Goal: Entertainment & Leisure: Consume media (video, audio)

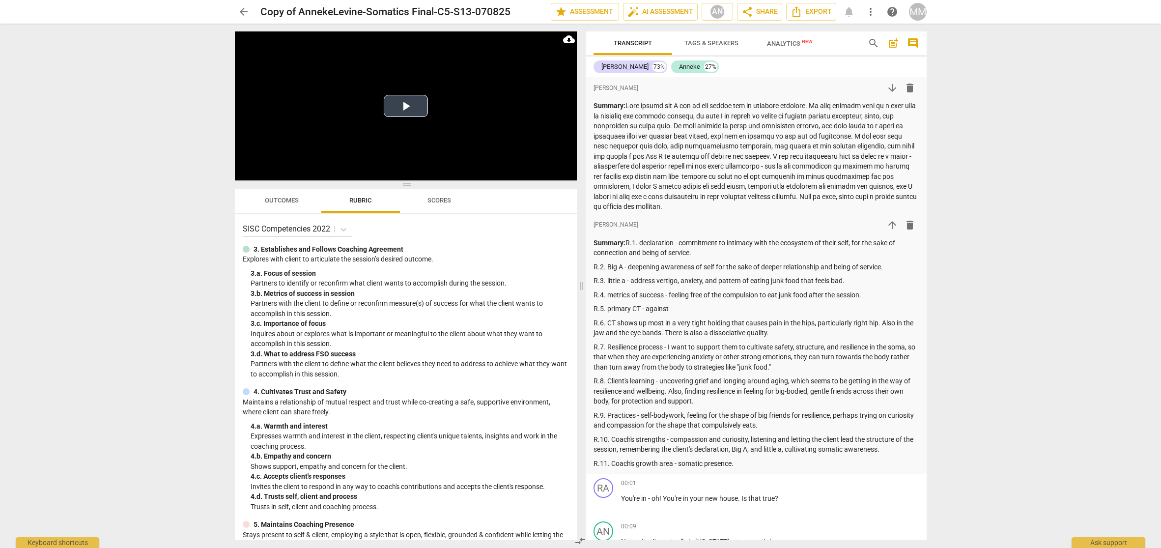
click at [404, 106] on button "Play Video" at bounding box center [406, 106] width 44 height 22
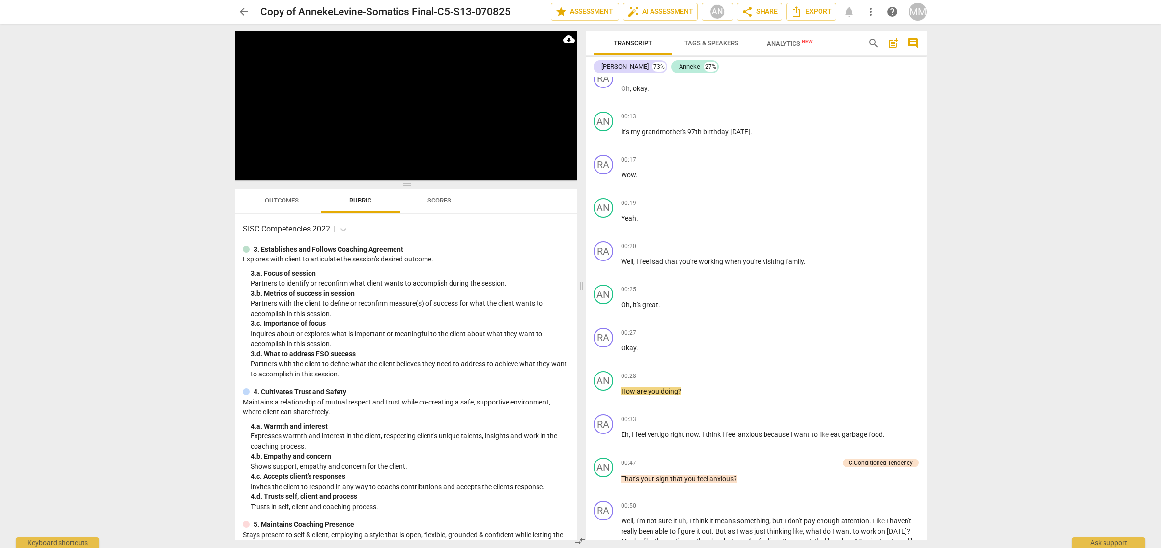
drag, startPoint x: 880, startPoint y: 2, endPoint x: 254, endPoint y: 167, distance: 647.4
click at [255, 167] on div at bounding box center [284, 173] width 59 height 15
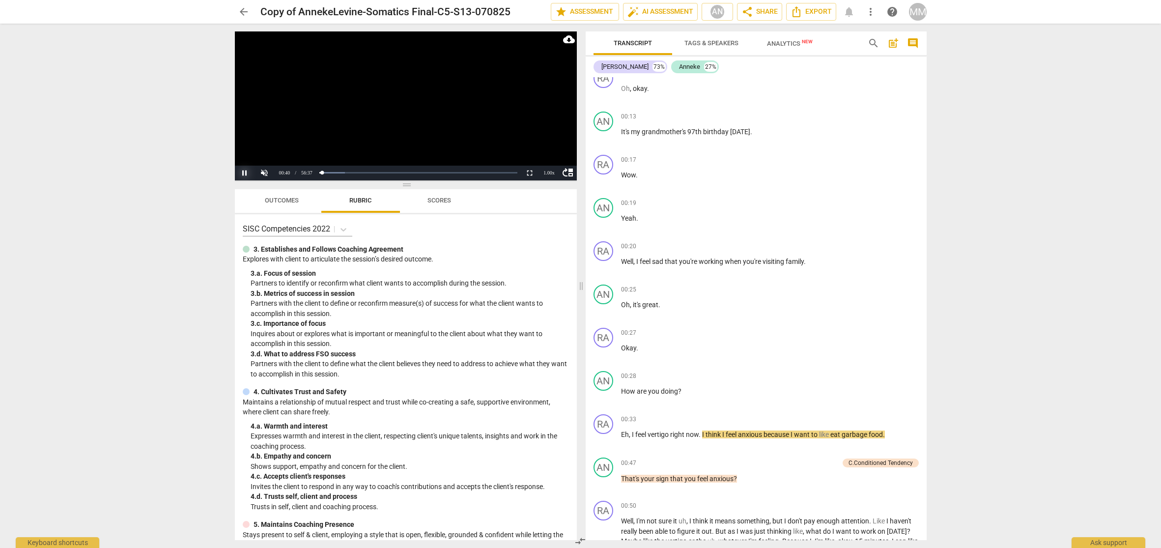
click at [245, 173] on button "Pause" at bounding box center [245, 173] width 20 height 15
drag, startPoint x: 666, startPoint y: 29, endPoint x: 244, endPoint y: 174, distance: 446.5
click at [244, 174] on button "Play" at bounding box center [245, 173] width 20 height 15
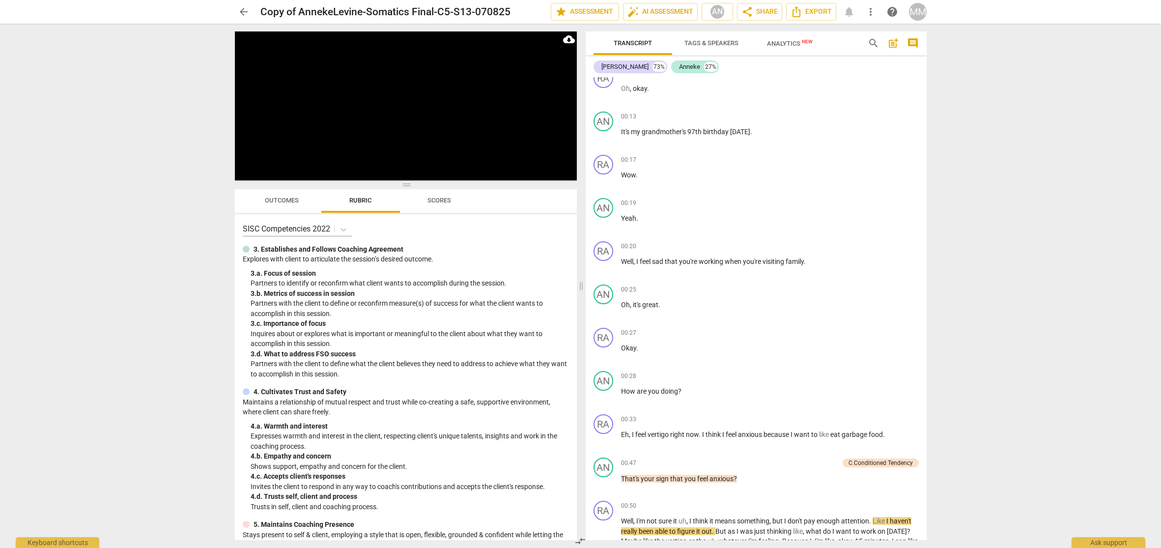
drag, startPoint x: 934, startPoint y: 3, endPoint x: 321, endPoint y: 170, distance: 635.0
click at [321, 170] on div "Loaded : 0% Progress : 1.75%" at bounding box center [418, 173] width 202 height 15
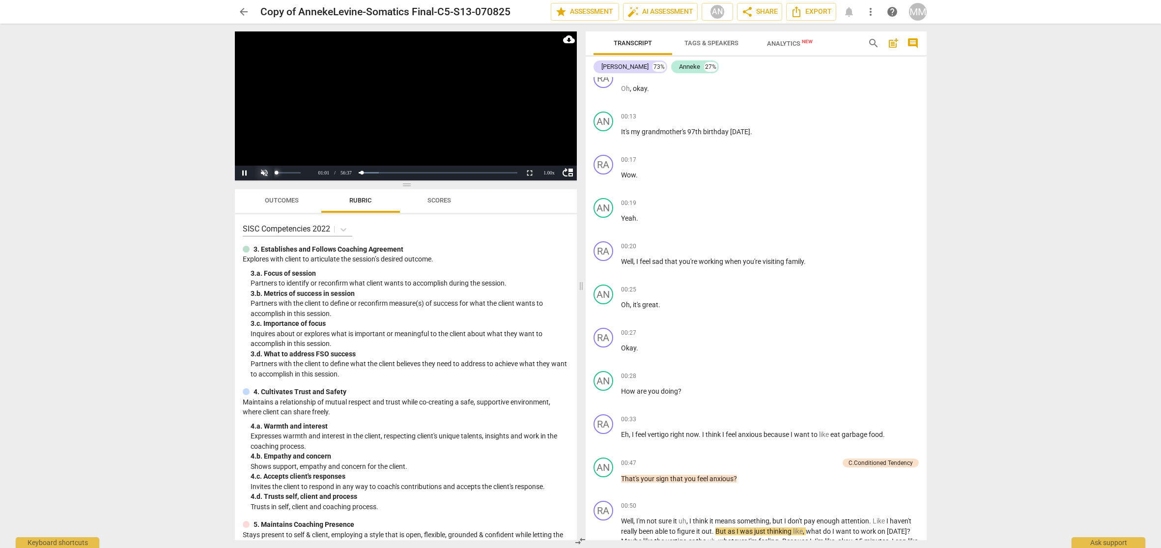
click at [265, 173] on div at bounding box center [284, 173] width 59 height 15
drag, startPoint x: 364, startPoint y: 172, endPoint x: 311, endPoint y: 167, distance: 53.4
click at [311, 167] on div "move_up Pause Current Time 01:06 / Duration Time 56:37 Loaded : 0% Progress : 1…" at bounding box center [406, 173] width 342 height 15
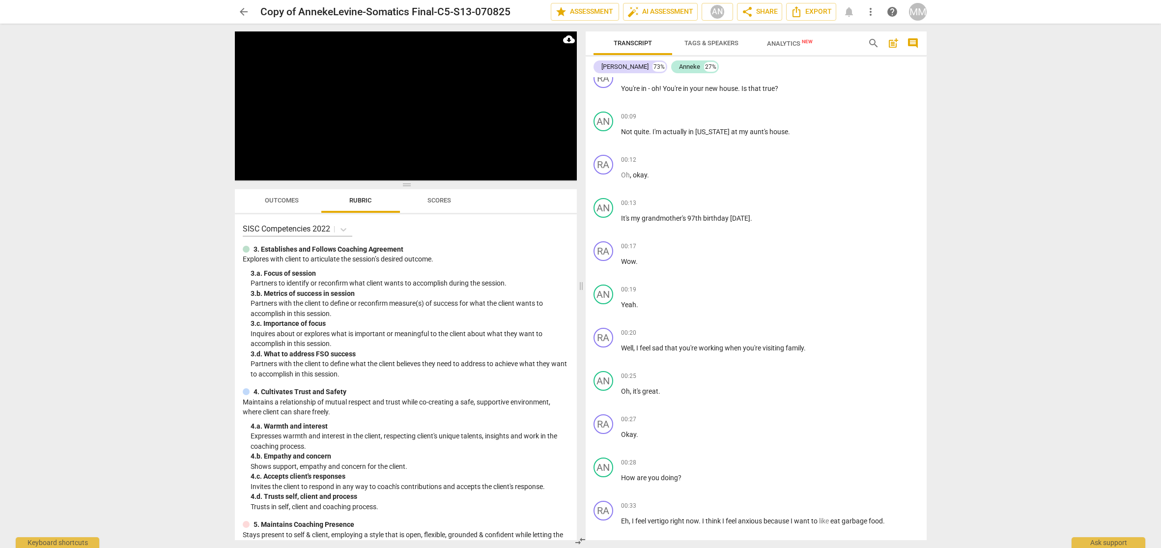
scroll to position [929, 0]
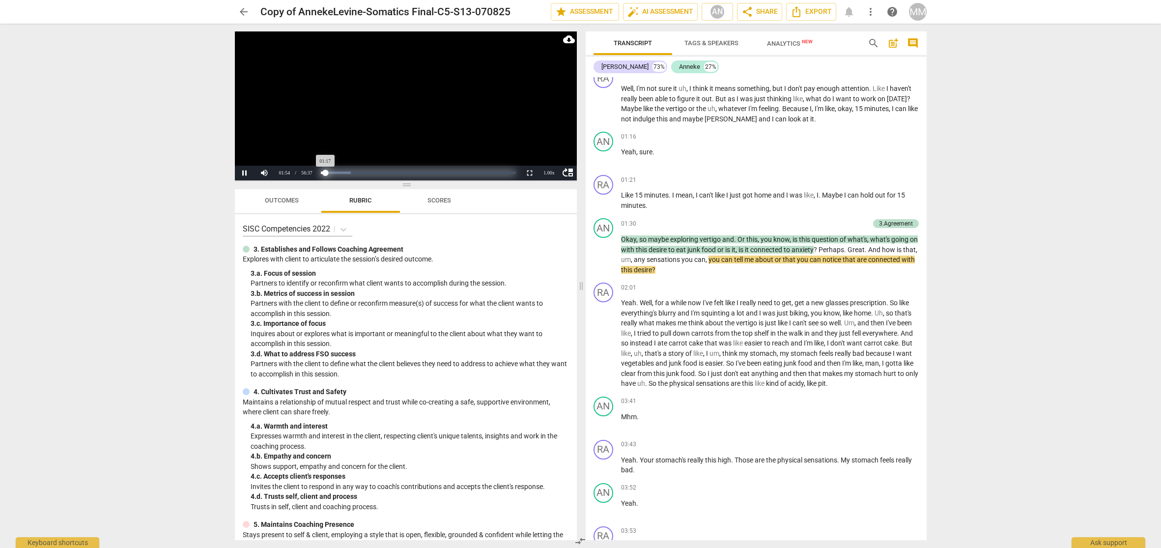
click at [325, 173] on div "Progress : 2.27%" at bounding box center [323, 173] width 4 height 2
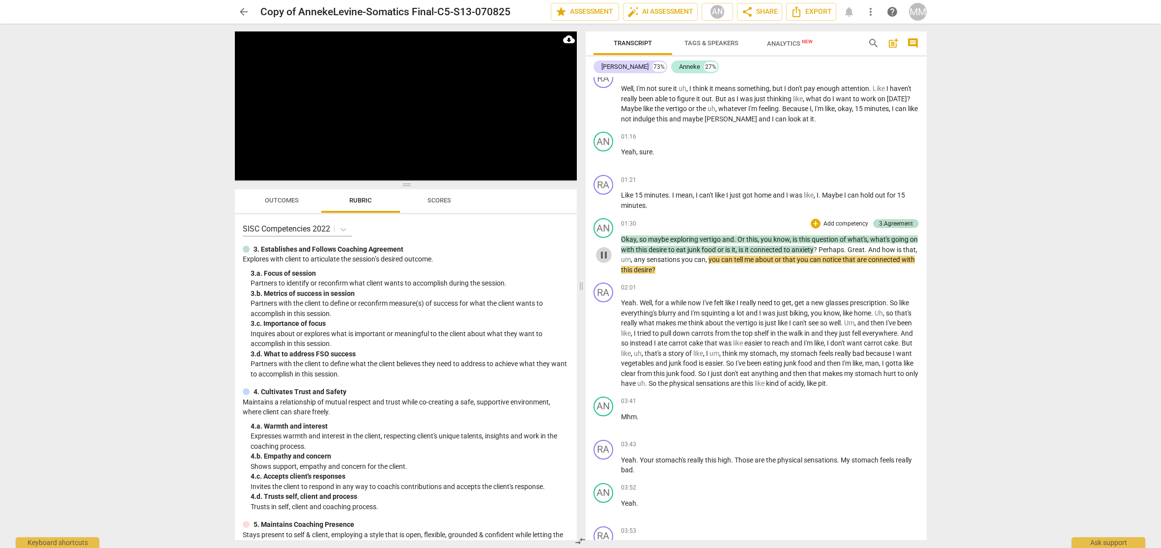
click at [605, 249] on span "pause" at bounding box center [604, 255] width 12 height 12
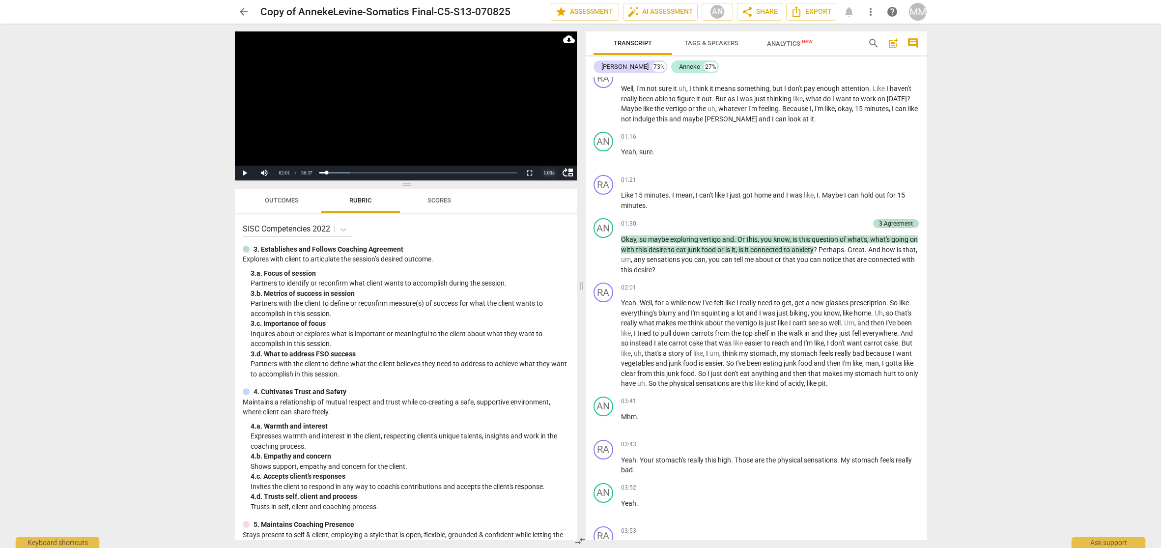
click at [548, 174] on div "1.00 x" at bounding box center [550, 173] width 20 height 15
click at [547, 139] on li "1.25x" at bounding box center [550, 139] width 20 height 11
click at [625, 284] on span "02:01" at bounding box center [628, 288] width 15 height 8
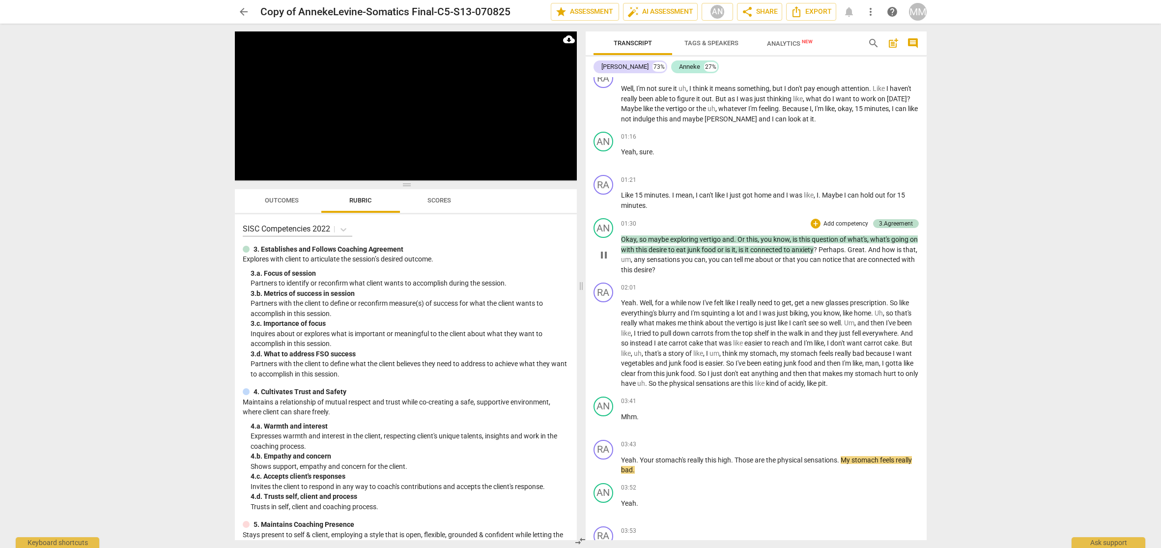
click at [602, 249] on span "pause" at bounding box center [604, 255] width 12 height 12
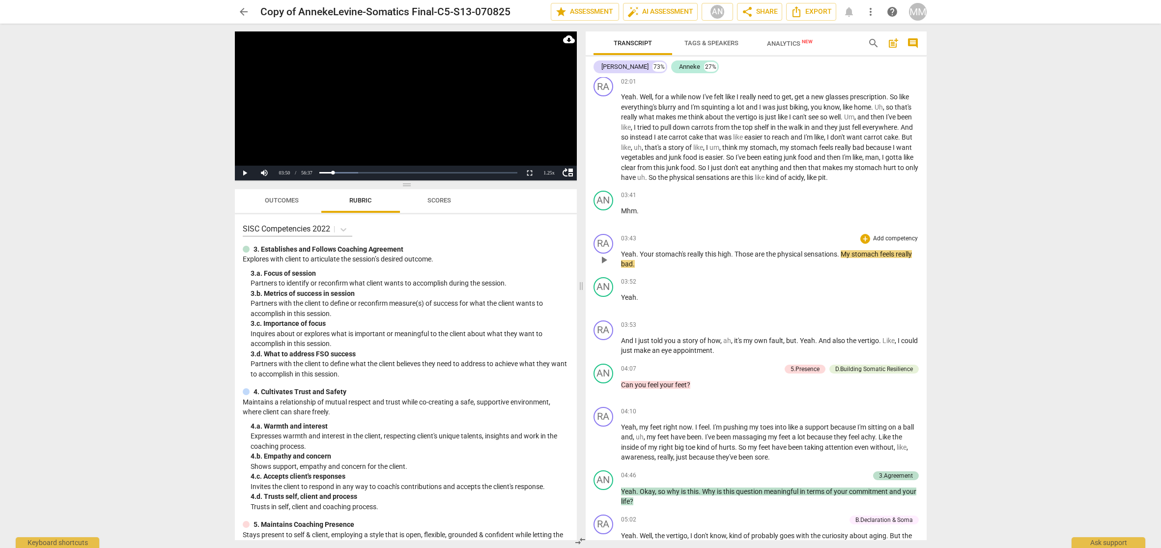
scroll to position [1129, 0]
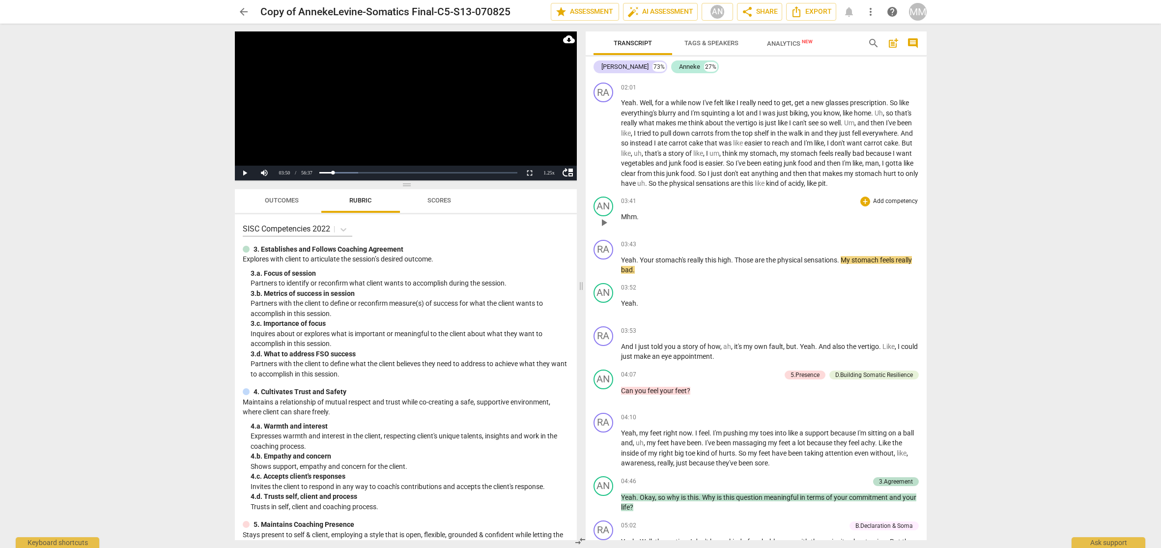
click at [625, 199] on span "03:41" at bounding box center [628, 201] width 15 height 8
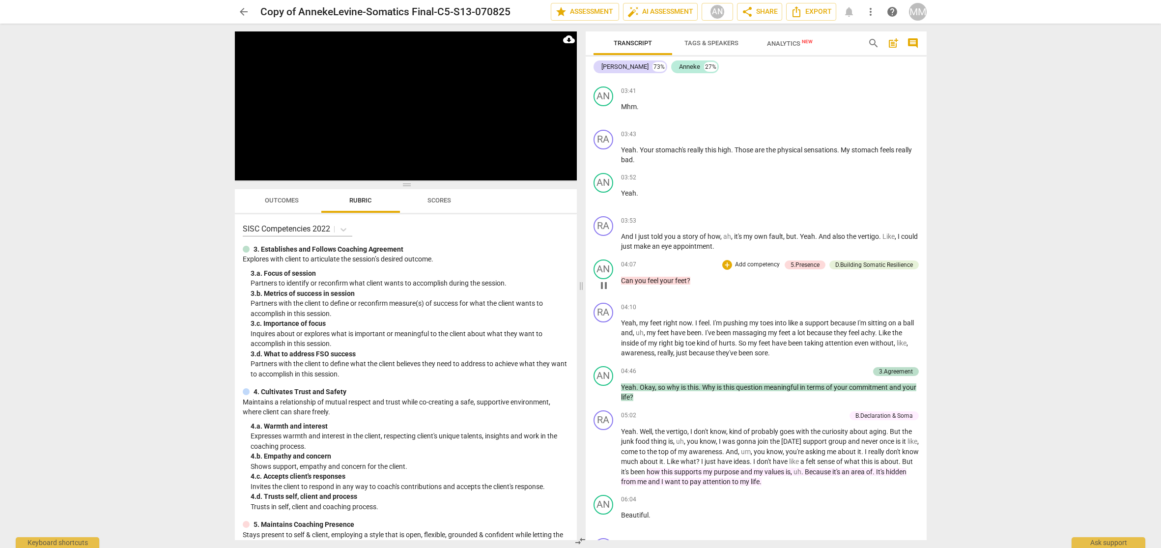
scroll to position [1241, 0]
click at [605, 280] on span "pause" at bounding box center [604, 283] width 12 height 12
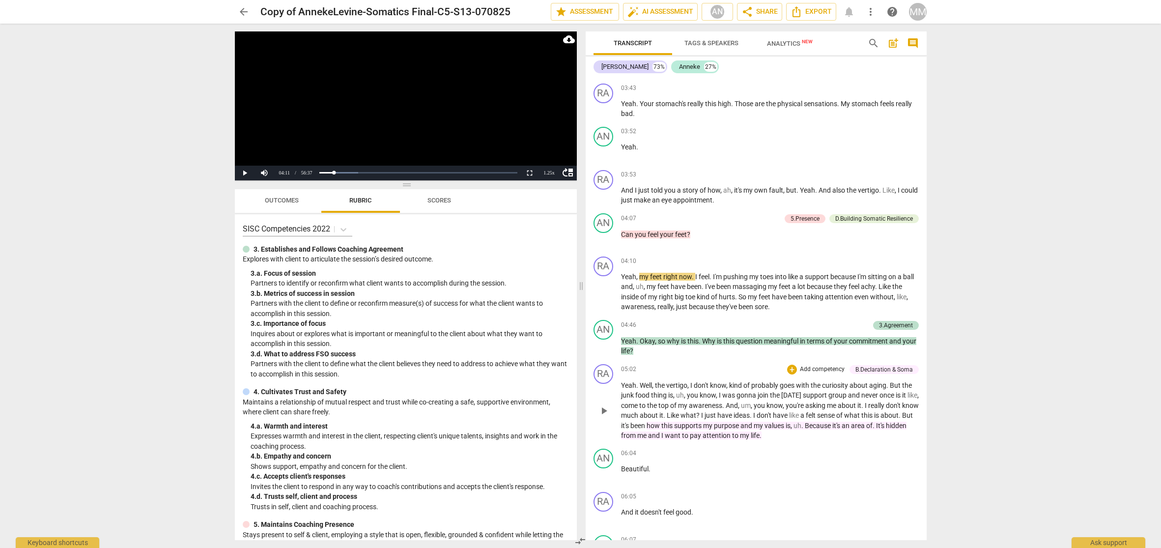
scroll to position [1288, 0]
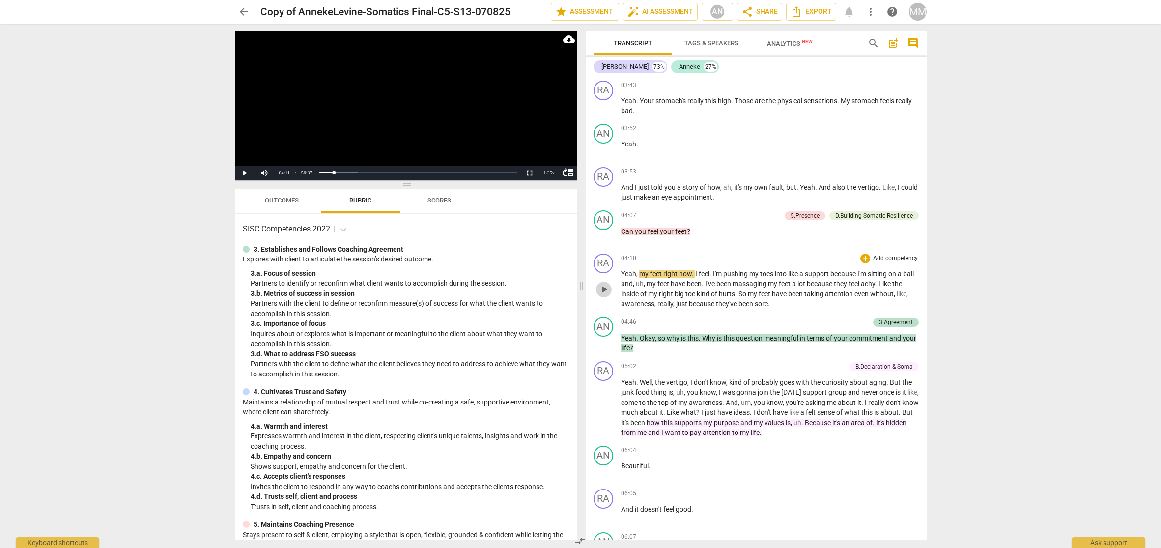
click at [603, 287] on span "play_arrow" at bounding box center [604, 290] width 12 height 12
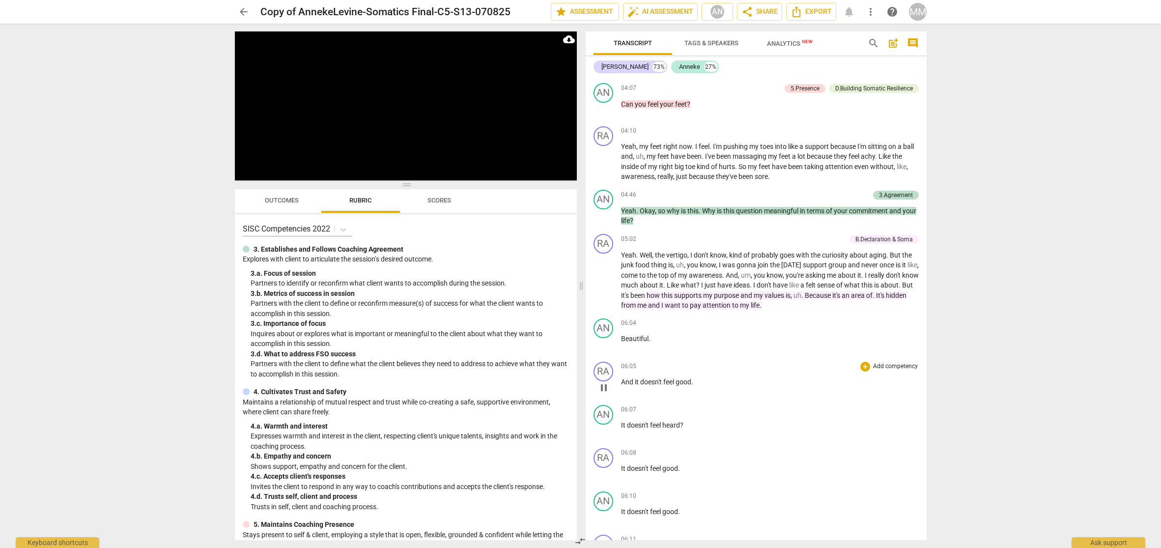
scroll to position [1884, 0]
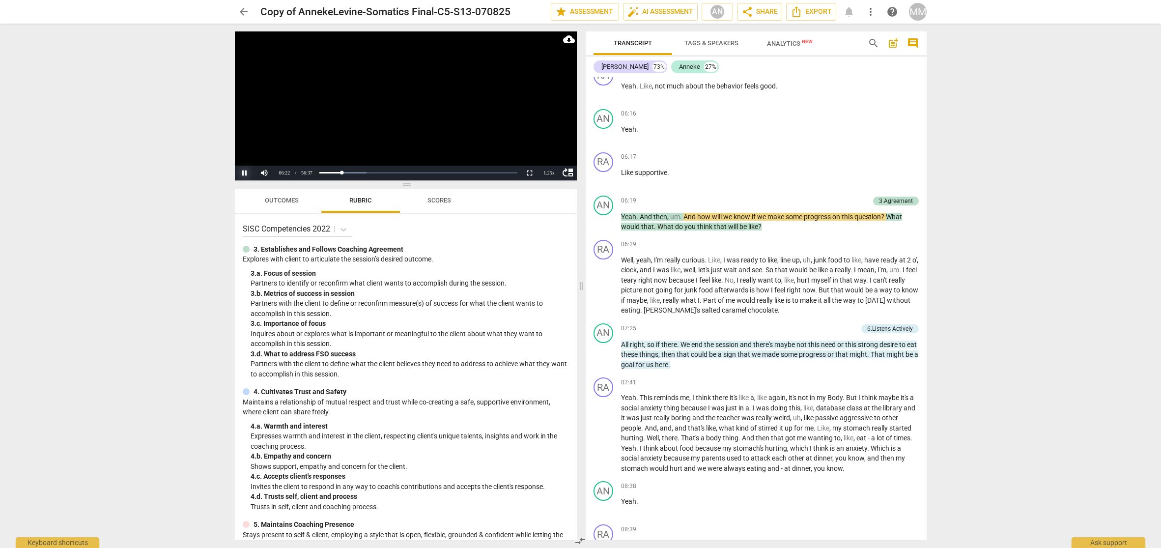
click at [245, 173] on button "Pause" at bounding box center [245, 173] width 20 height 15
click at [245, 173] on button "Play" at bounding box center [245, 173] width 20 height 15
click at [244, 172] on button "Pause" at bounding box center [245, 173] width 20 height 15
click at [625, 378] on span "07:41" at bounding box center [628, 382] width 15 height 8
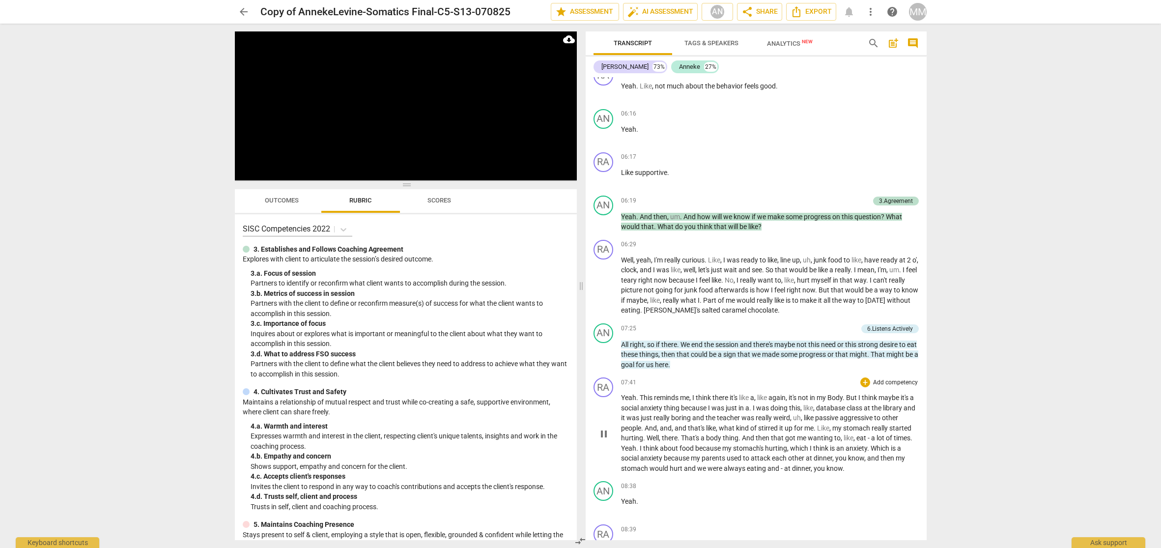
scroll to position [2382, 0]
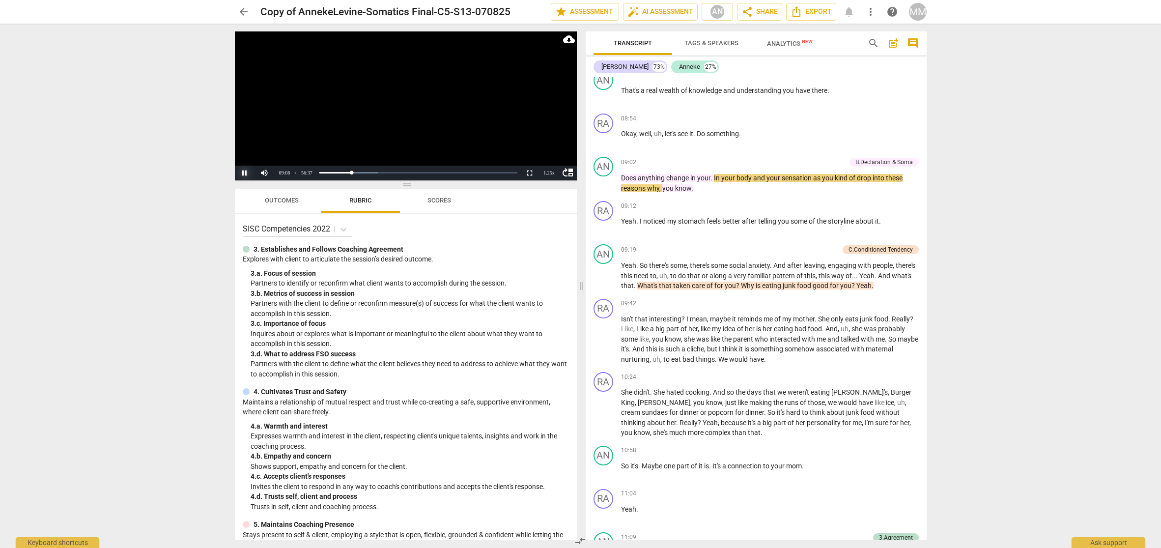
click at [244, 175] on button "Pause" at bounding box center [245, 173] width 20 height 15
click at [245, 173] on button "Play" at bounding box center [245, 173] width 20 height 15
click at [246, 172] on button "Pause" at bounding box center [245, 173] width 20 height 15
click at [624, 246] on span "09:19" at bounding box center [628, 250] width 15 height 8
click at [247, 173] on button "Pause" at bounding box center [245, 173] width 20 height 15
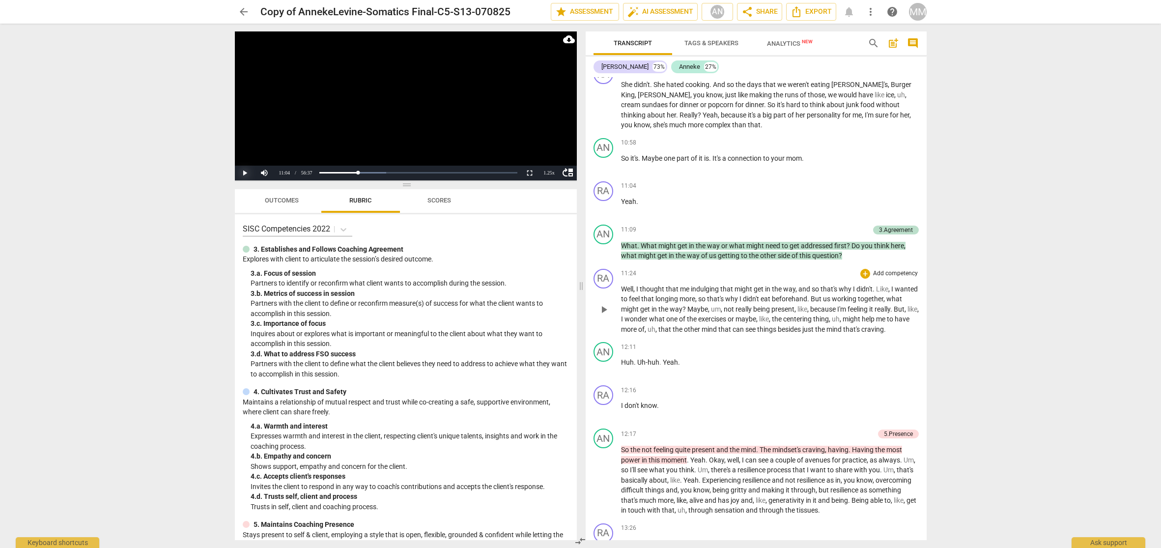
scroll to position [2692, 0]
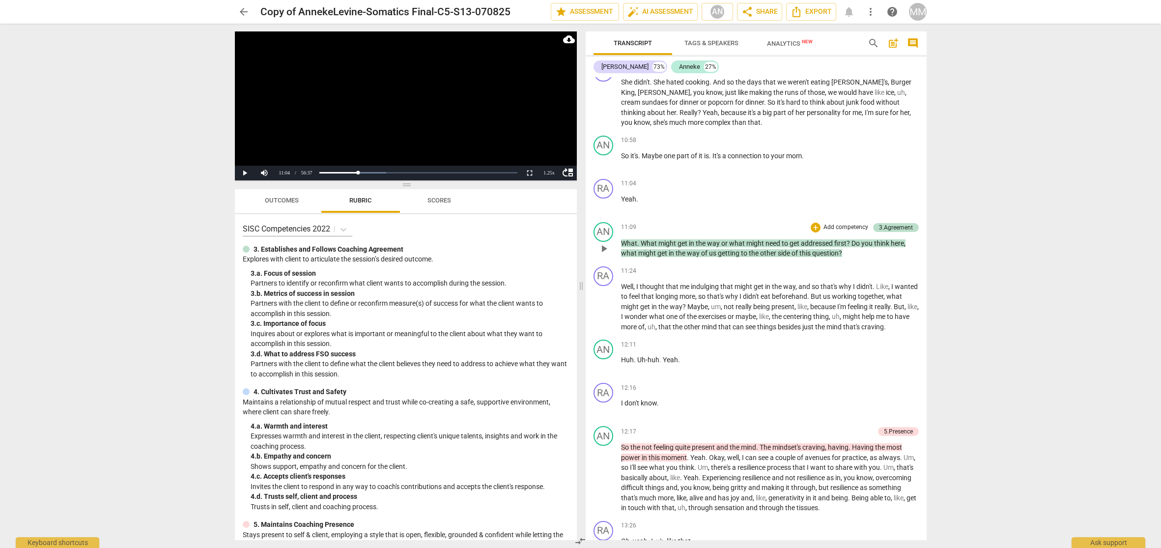
click at [627, 223] on span "11:09" at bounding box center [628, 227] width 15 height 8
click at [247, 172] on button "Pause" at bounding box center [245, 173] width 20 height 15
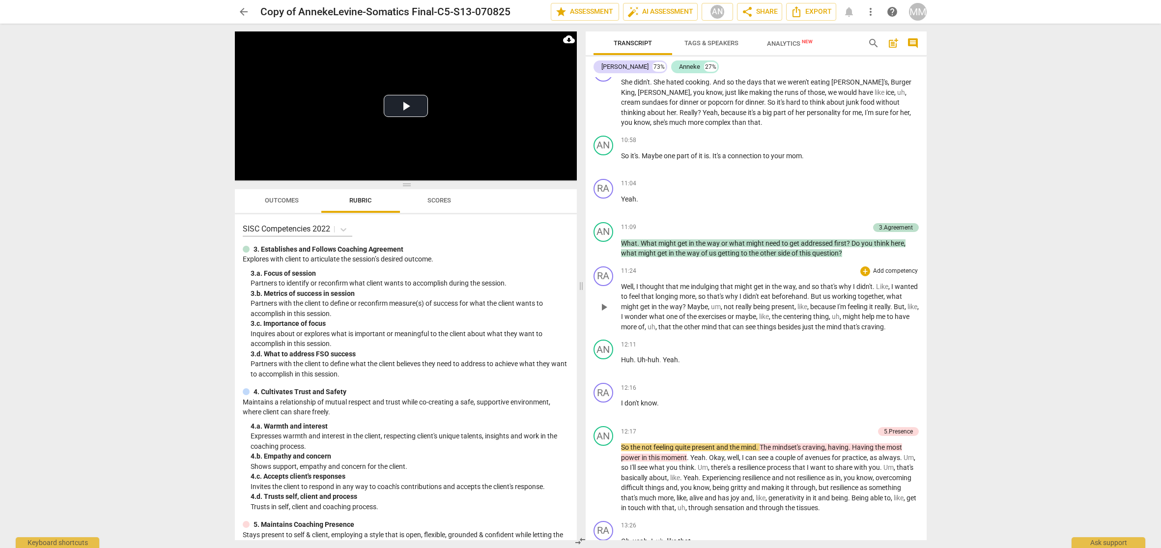
click at [625, 267] on span "11:24" at bounding box center [628, 271] width 15 height 8
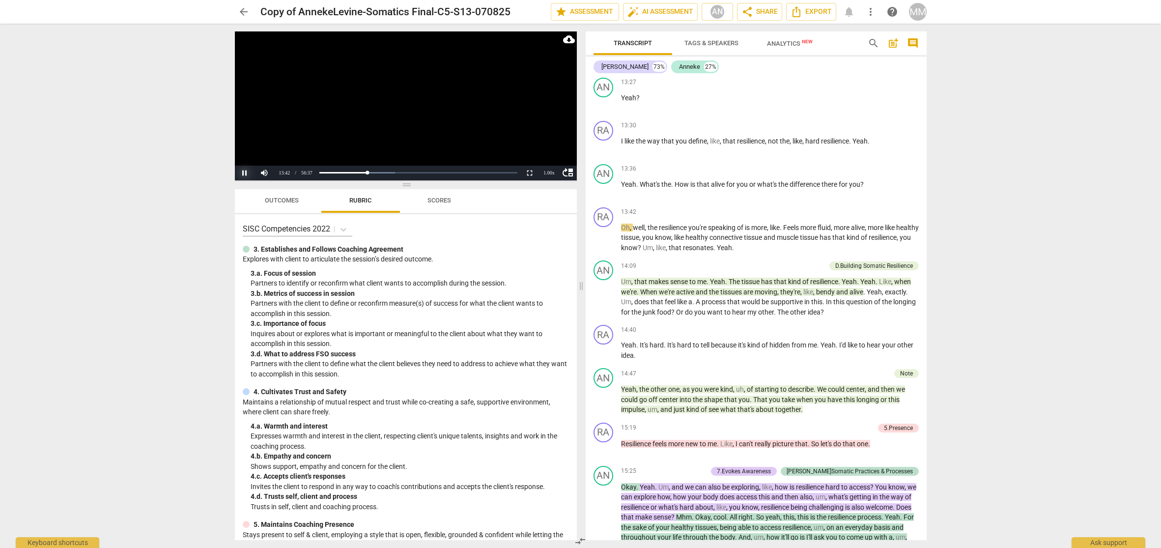
click at [245, 172] on button "Pause" at bounding box center [245, 173] width 20 height 15
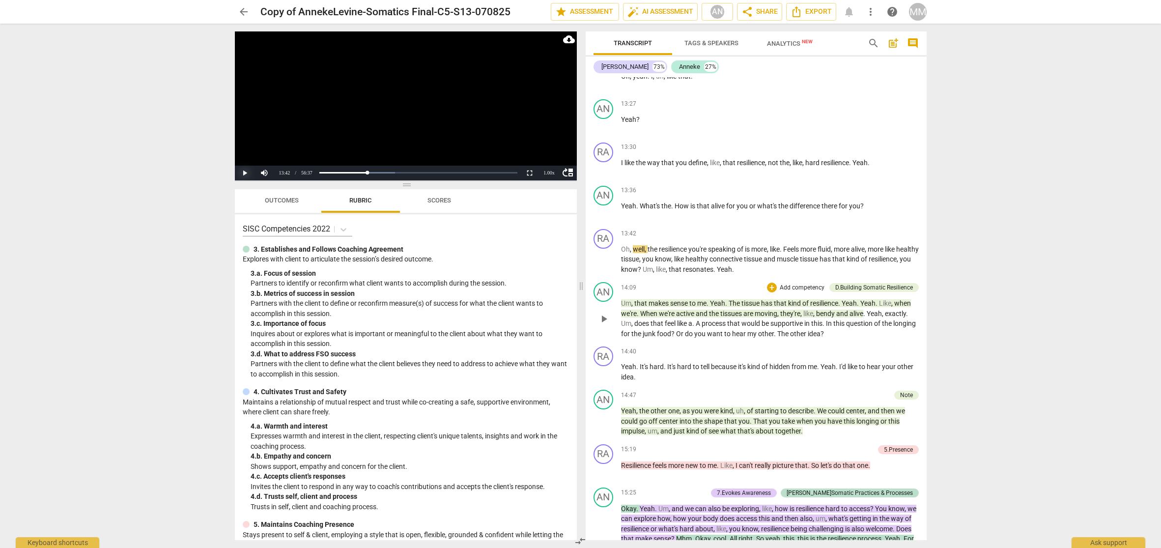
scroll to position [3155, 0]
click at [624, 231] on span "13:42" at bounding box center [628, 235] width 15 height 8
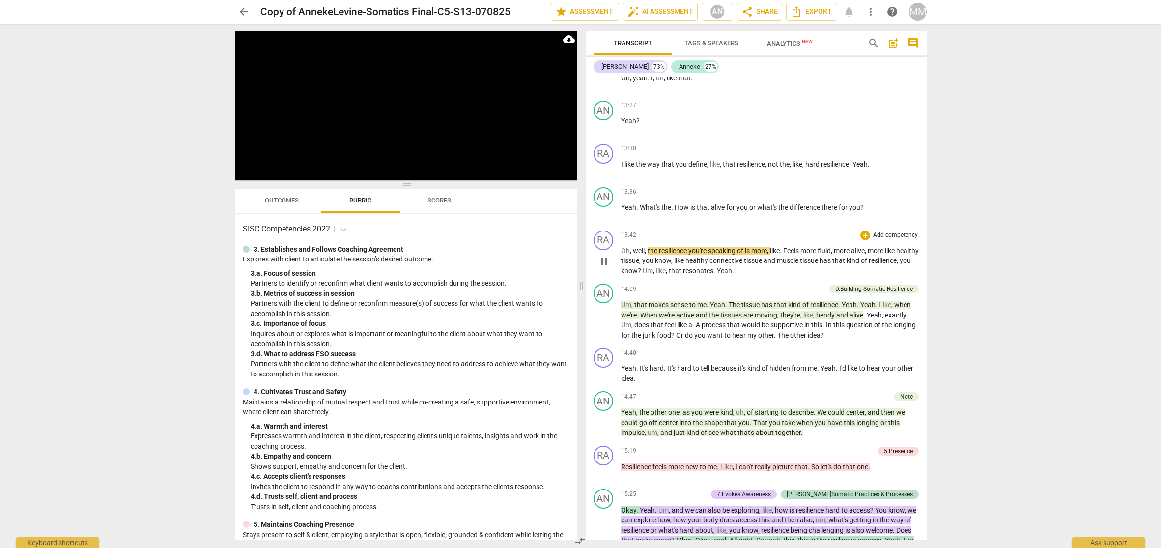
click at [602, 256] on span "pause" at bounding box center [604, 262] width 12 height 12
drag, startPoint x: 835, startPoint y: 2, endPoint x: 623, endPoint y: 220, distance: 303.1
click at [623, 231] on span "13:42" at bounding box center [628, 235] width 15 height 8
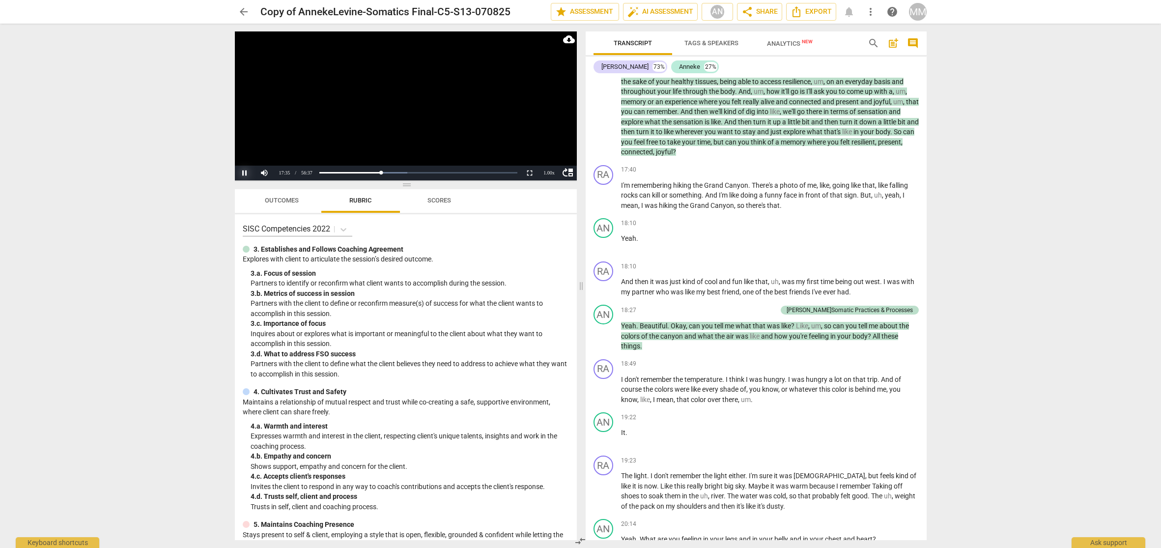
click at [244, 173] on button "Pause" at bounding box center [245, 173] width 20 height 15
click at [626, 166] on span "17:40" at bounding box center [628, 170] width 15 height 8
click at [244, 172] on button "Pause" at bounding box center [245, 173] width 20 height 15
click at [624, 360] on span "18:49" at bounding box center [628, 364] width 15 height 8
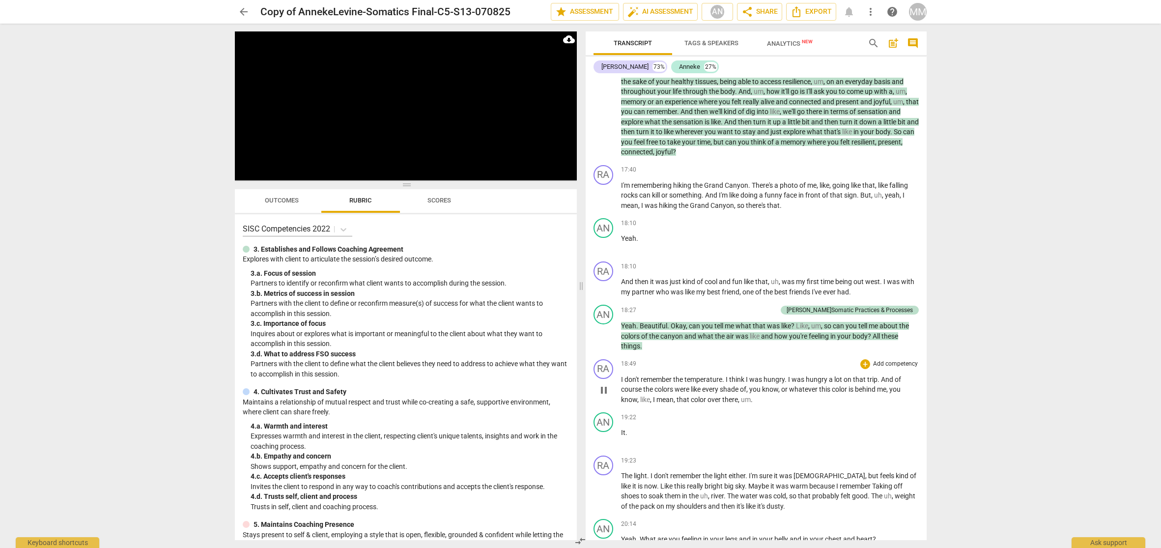
scroll to position [4100, 0]
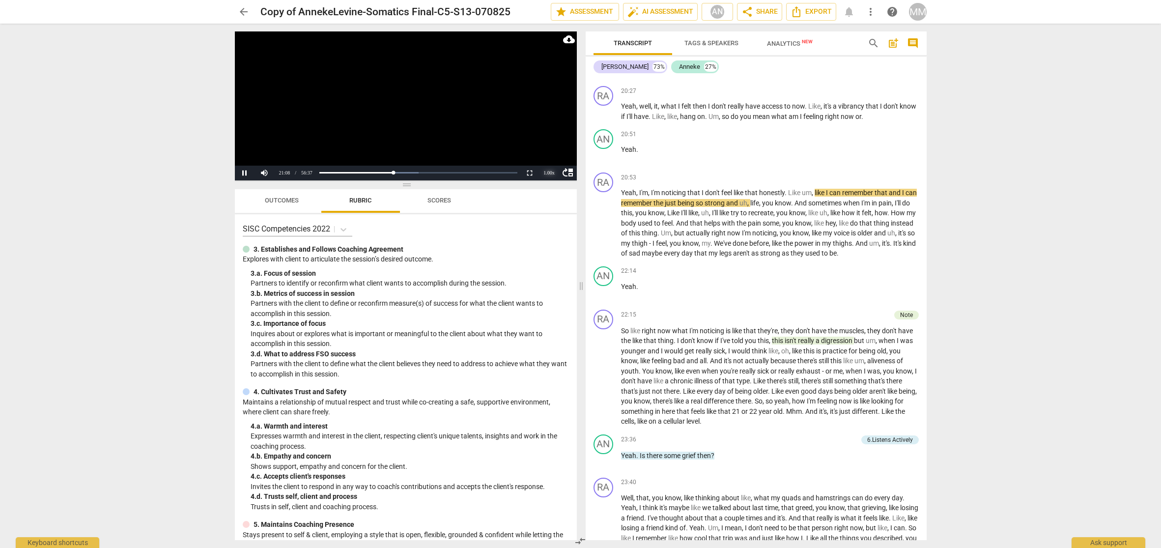
click at [547, 173] on div "1.00 x" at bounding box center [550, 173] width 20 height 15
click at [548, 150] on li "1.5x" at bounding box center [550, 149] width 20 height 11
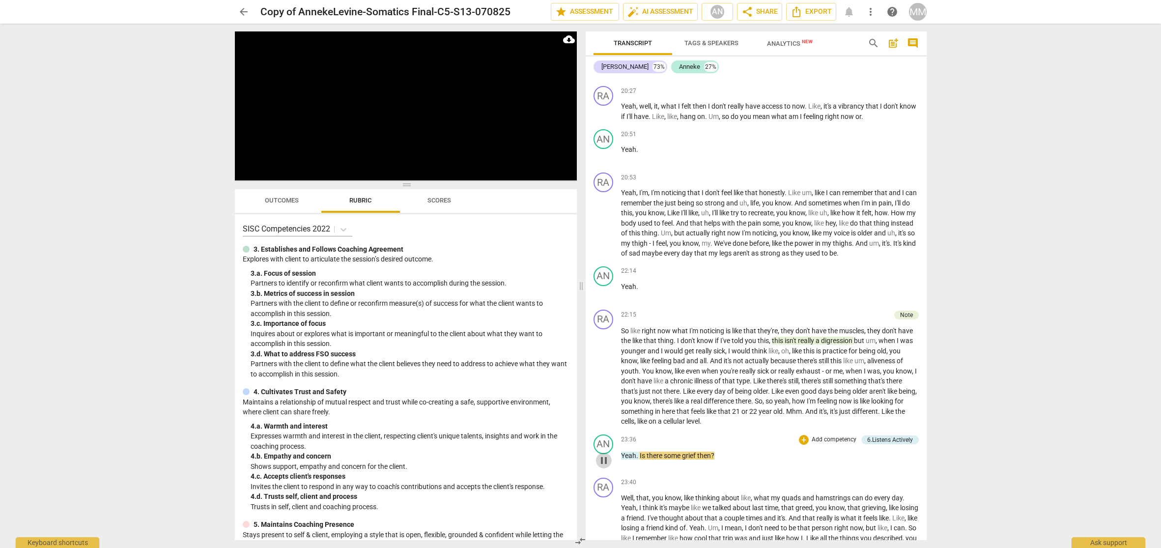
click at [604, 455] on span "pause" at bounding box center [604, 461] width 12 height 12
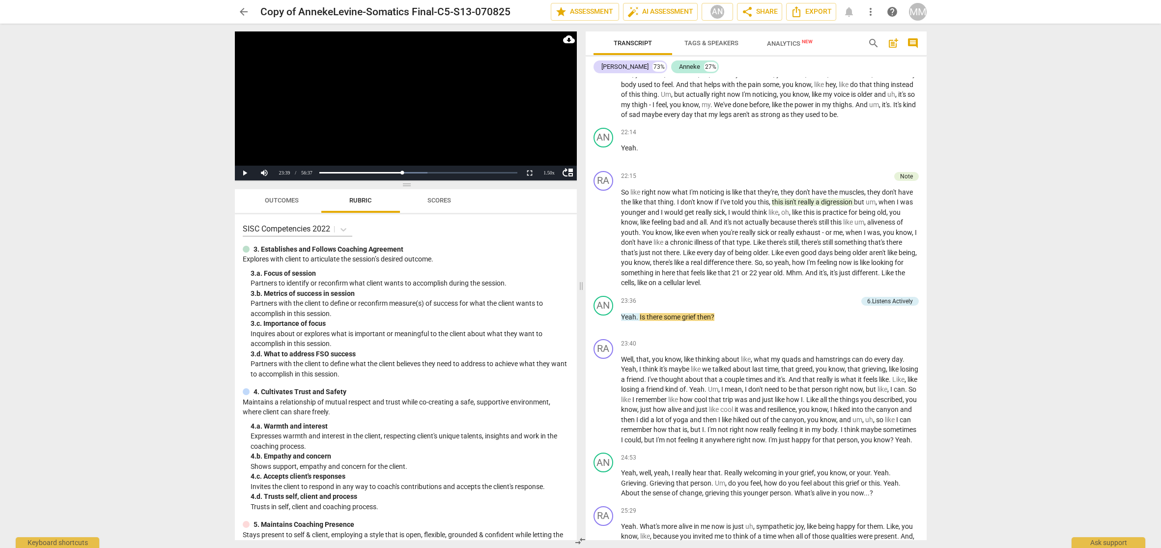
scroll to position [4316, 0]
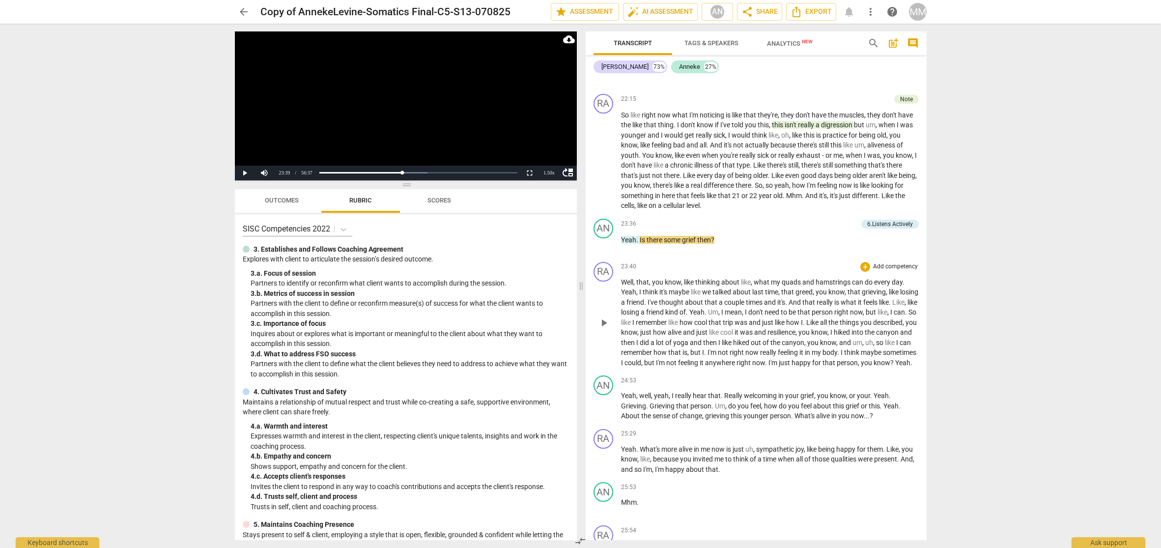
click at [624, 262] on span "23:40" at bounding box center [628, 266] width 15 height 8
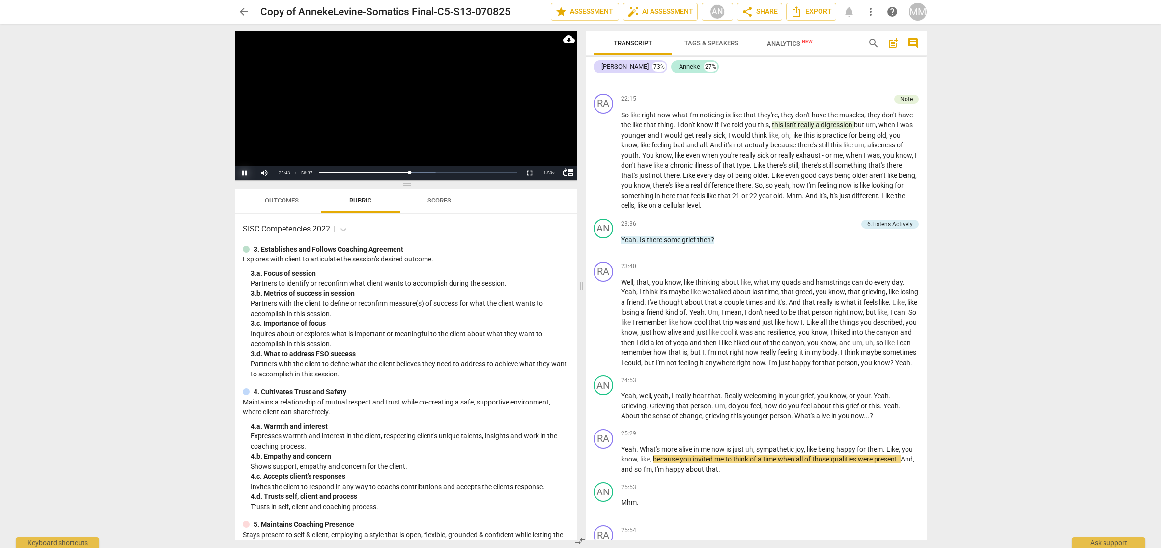
click at [244, 170] on button "Pause" at bounding box center [245, 173] width 20 height 15
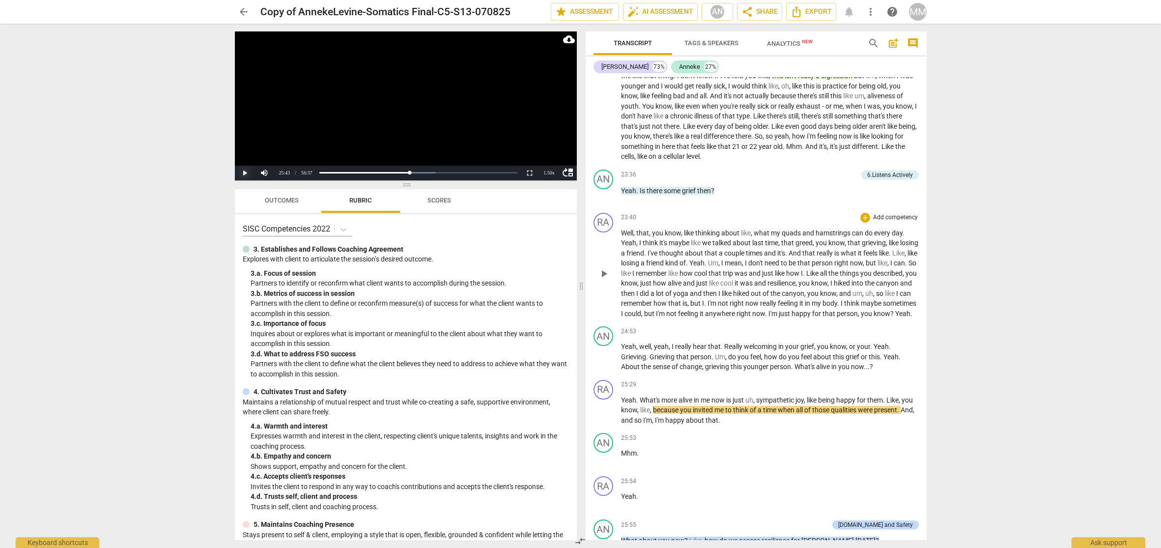
scroll to position [4372, 0]
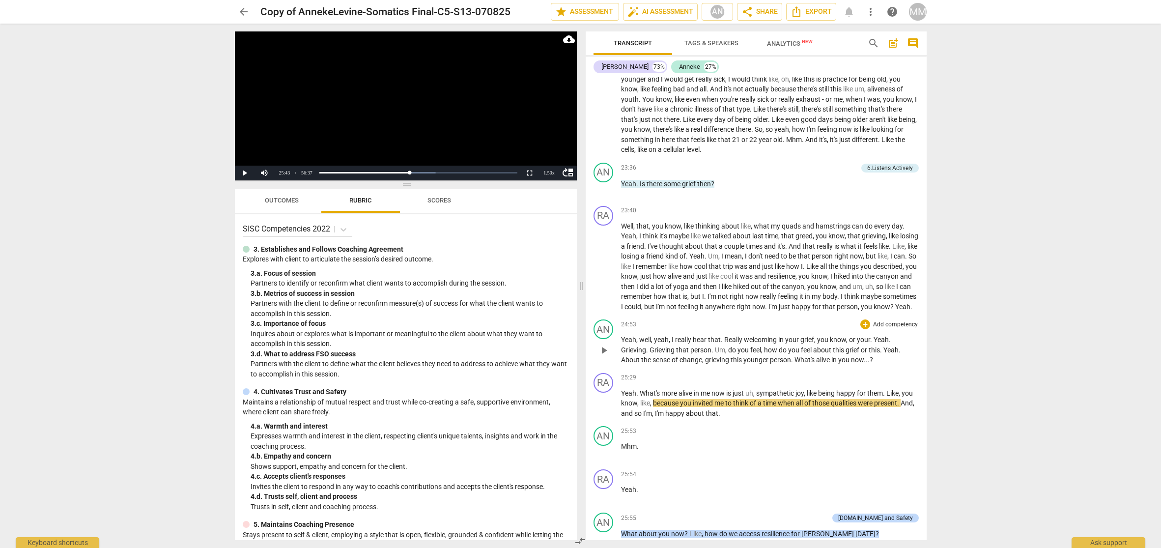
click at [625, 320] on span "24:53" at bounding box center [628, 324] width 15 height 8
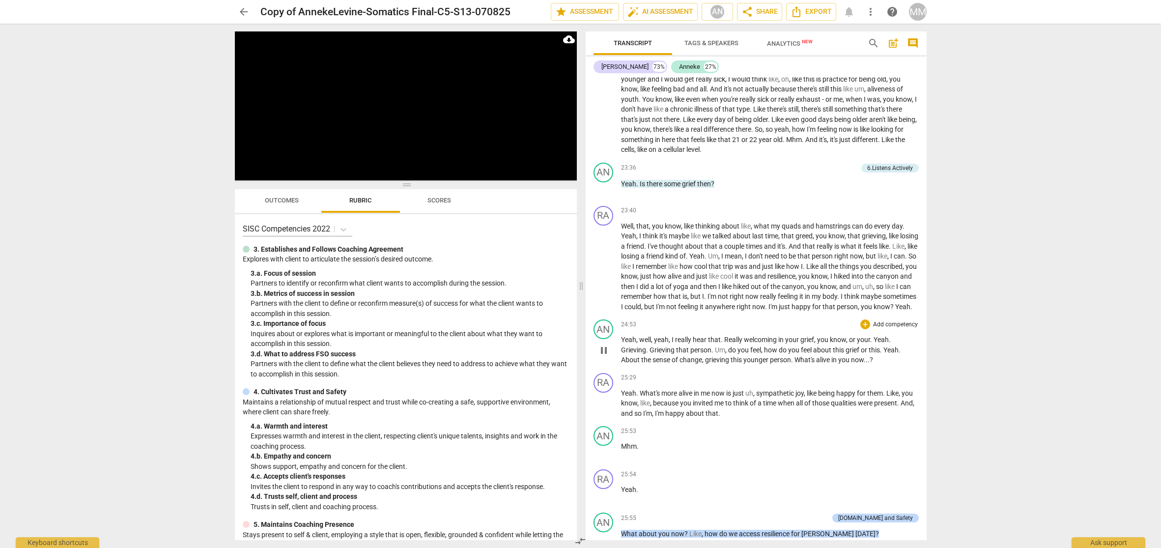
scroll to position [4854, 0]
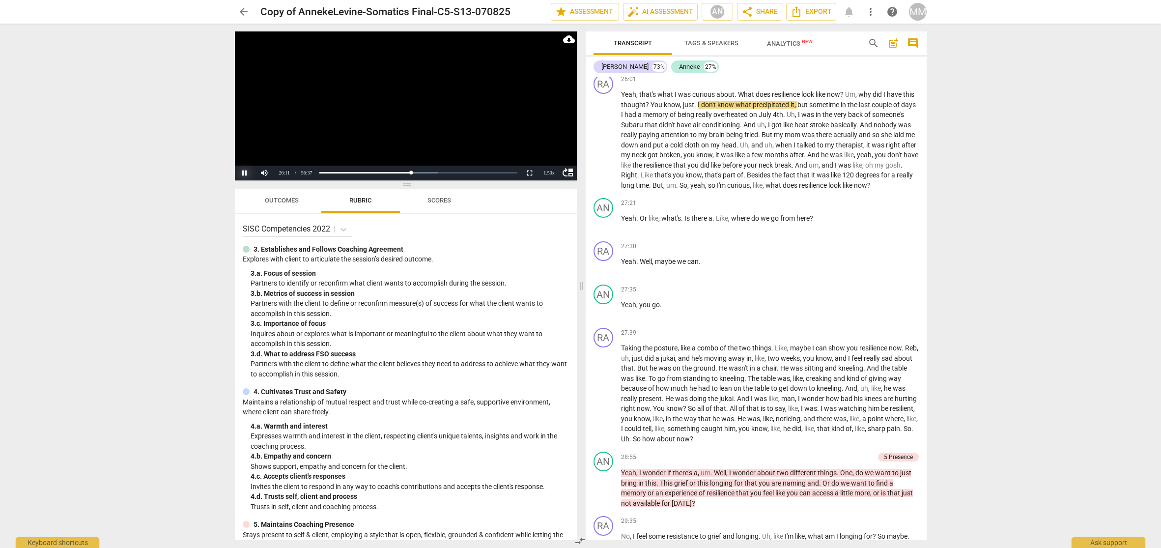
click at [246, 172] on button "Pause" at bounding box center [245, 173] width 20 height 15
click at [245, 172] on button "Play" at bounding box center [245, 173] width 20 height 15
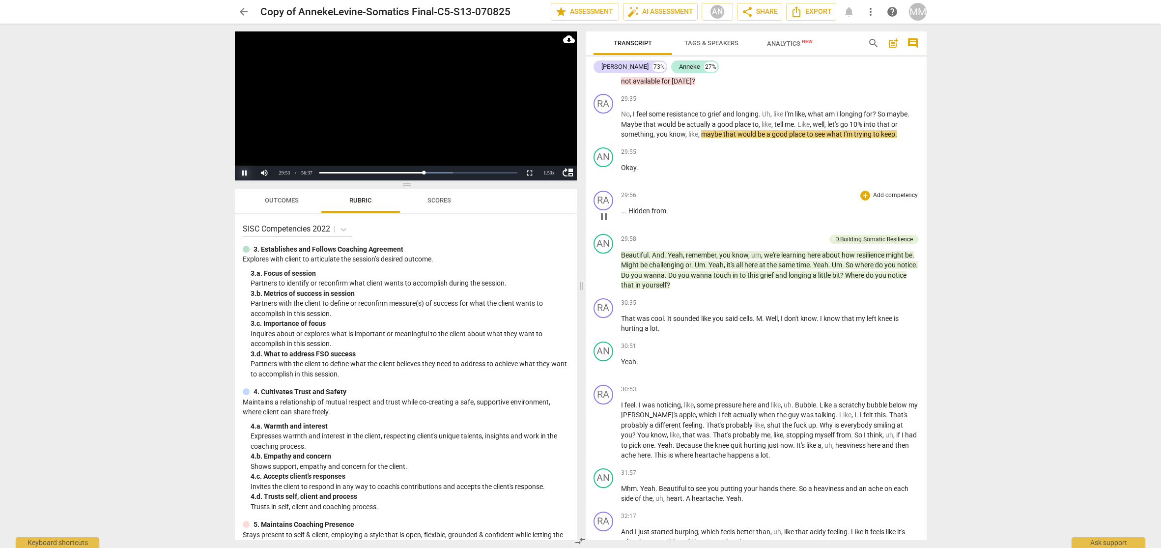
scroll to position [5277, 0]
click at [602, 118] on span "pause" at bounding box center [604, 124] width 12 height 12
click at [245, 171] on button "Play" at bounding box center [245, 173] width 20 height 15
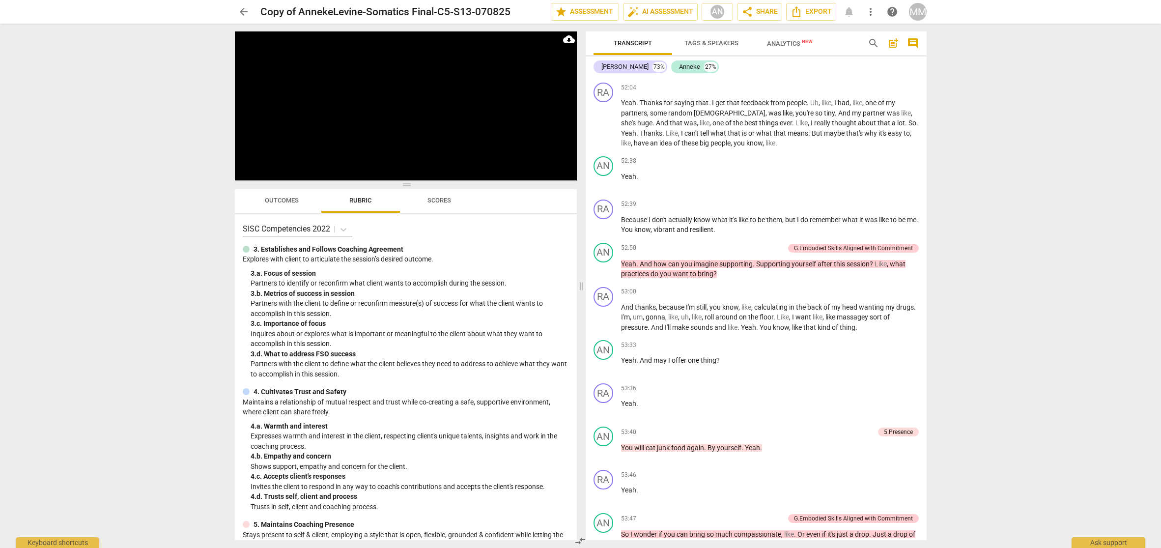
scroll to position [10556, 0]
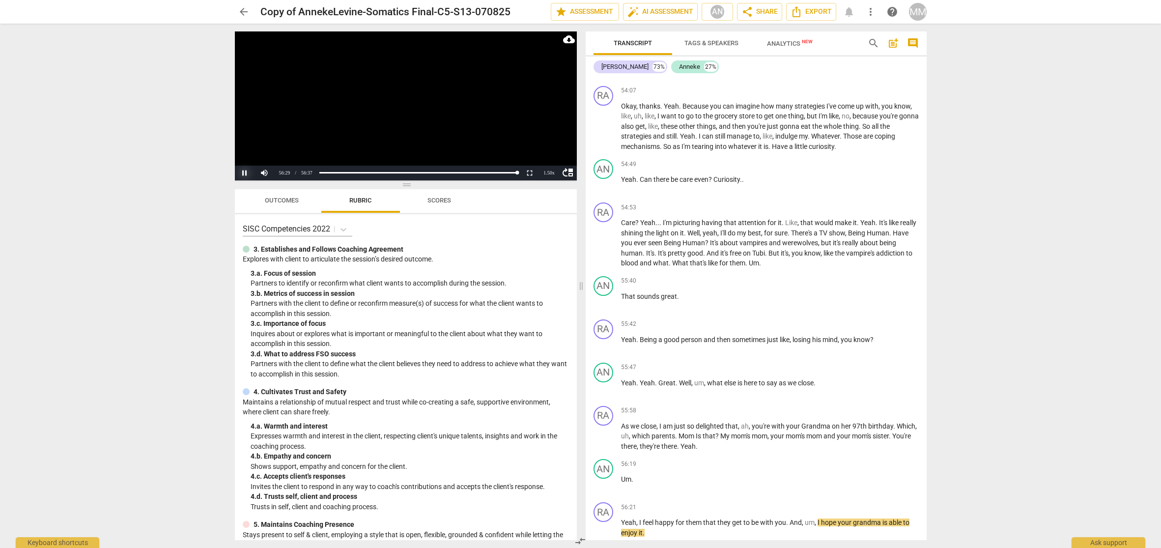
click at [246, 173] on button "Pause" at bounding box center [245, 173] width 20 height 15
